Goal: Information Seeking & Learning: Learn about a topic

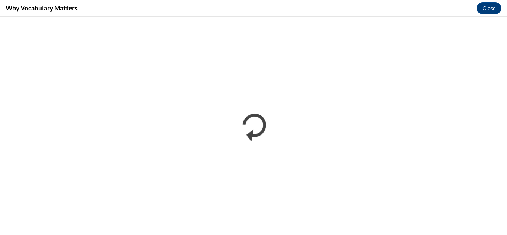
scroll to position [250, 0]
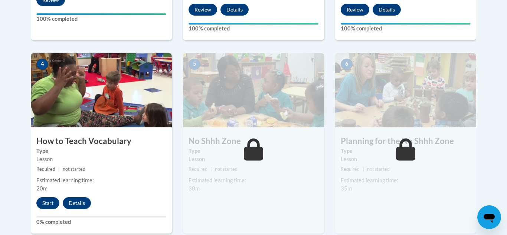
scroll to position [400, 0]
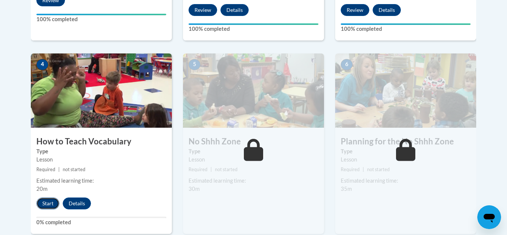
click at [46, 205] on button "Start" at bounding box center [47, 203] width 23 height 12
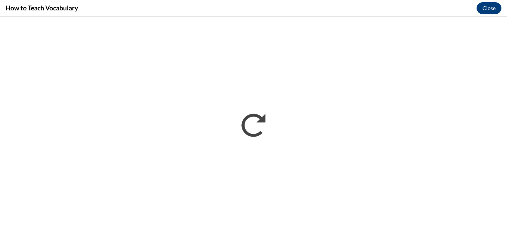
scroll to position [0, 0]
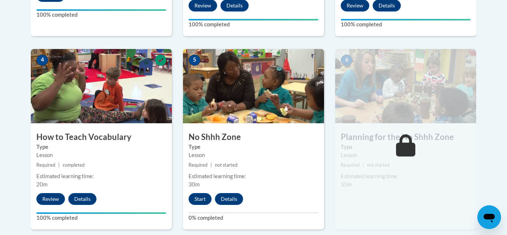
scroll to position [403, 0]
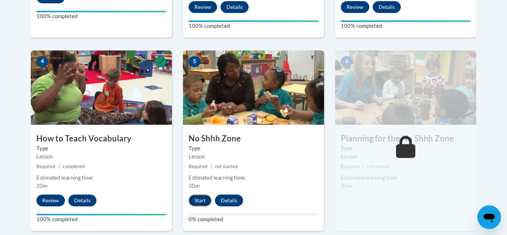
click at [202, 197] on button "Start" at bounding box center [200, 200] width 23 height 12
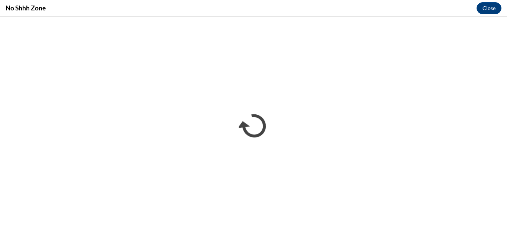
scroll to position [0, 0]
